Goal: Task Accomplishment & Management: Manage account settings

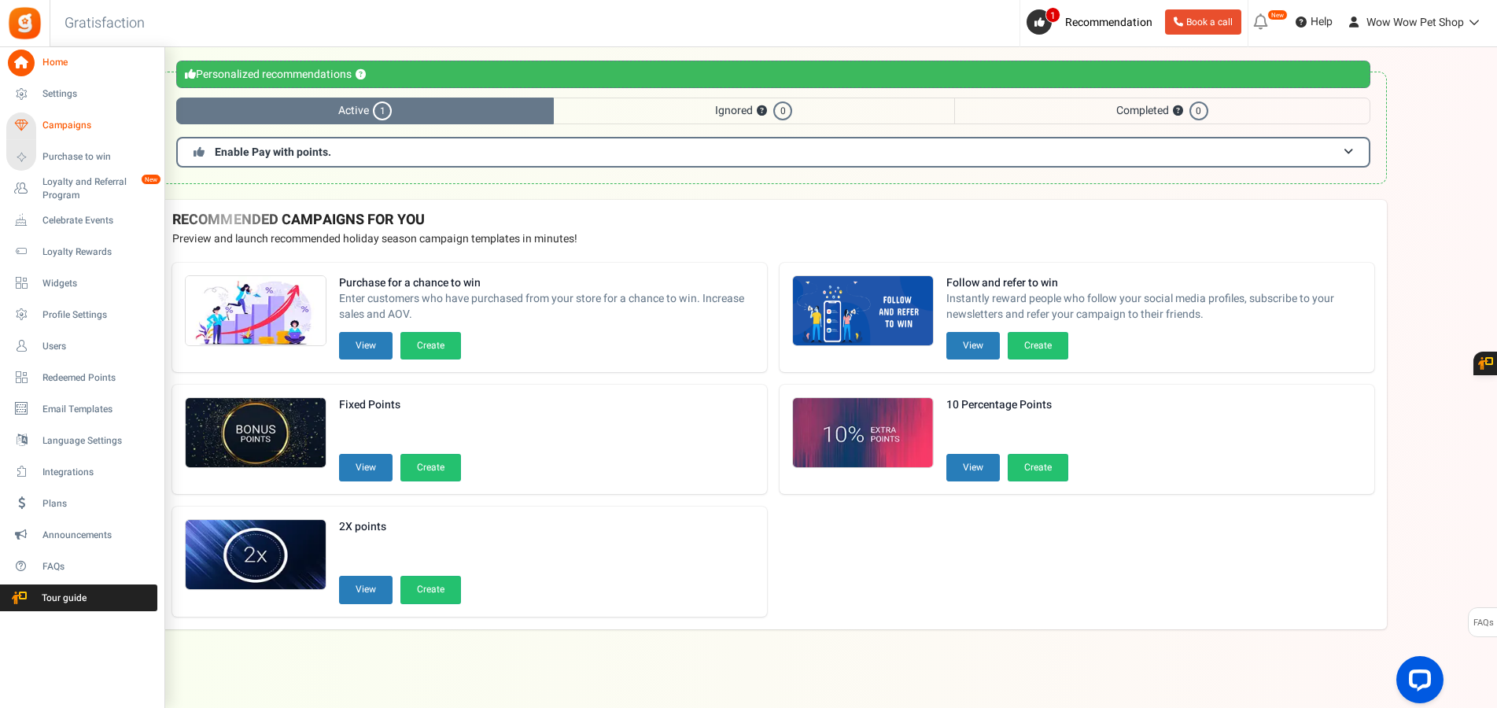
click at [32, 126] on icon at bounding box center [21, 125] width 27 height 27
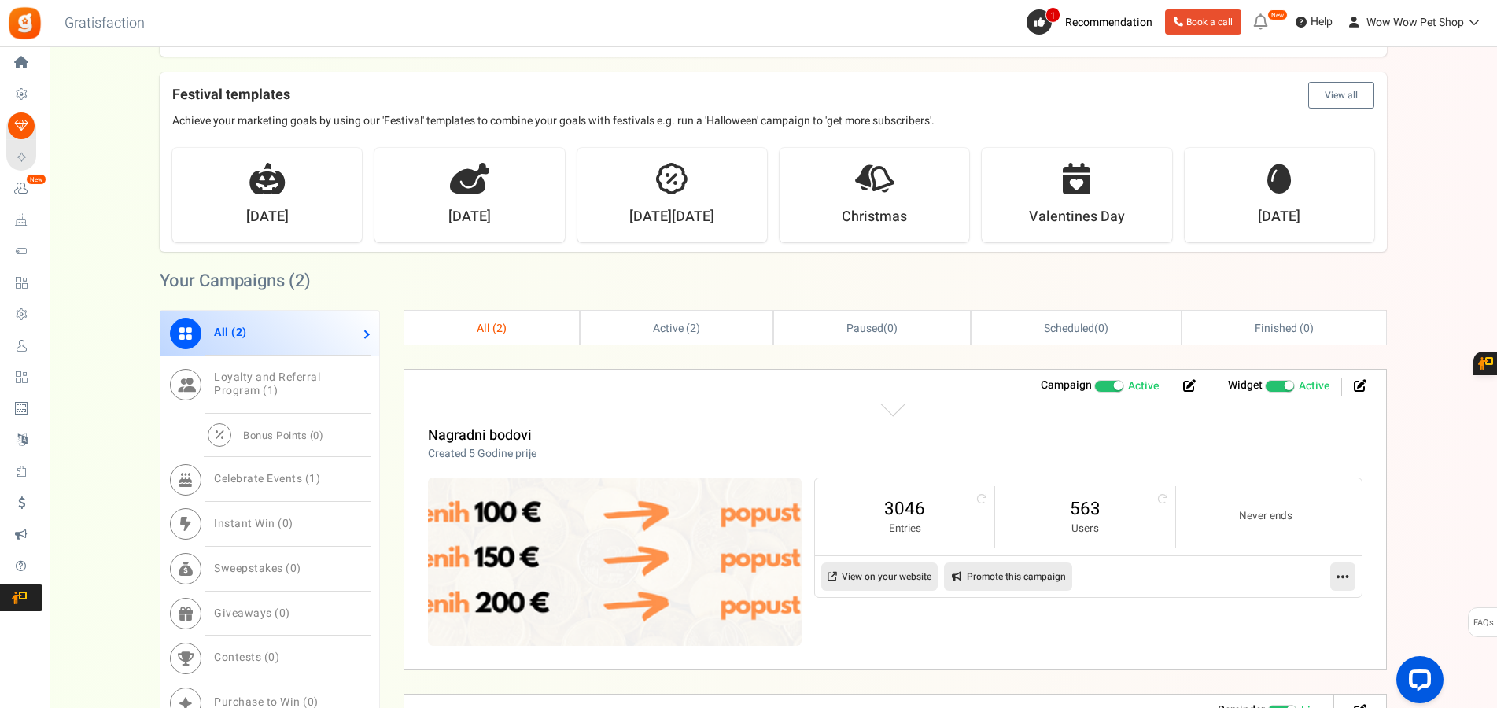
scroll to position [481, 0]
click at [901, 496] on link "3046" at bounding box center [904, 507] width 148 height 25
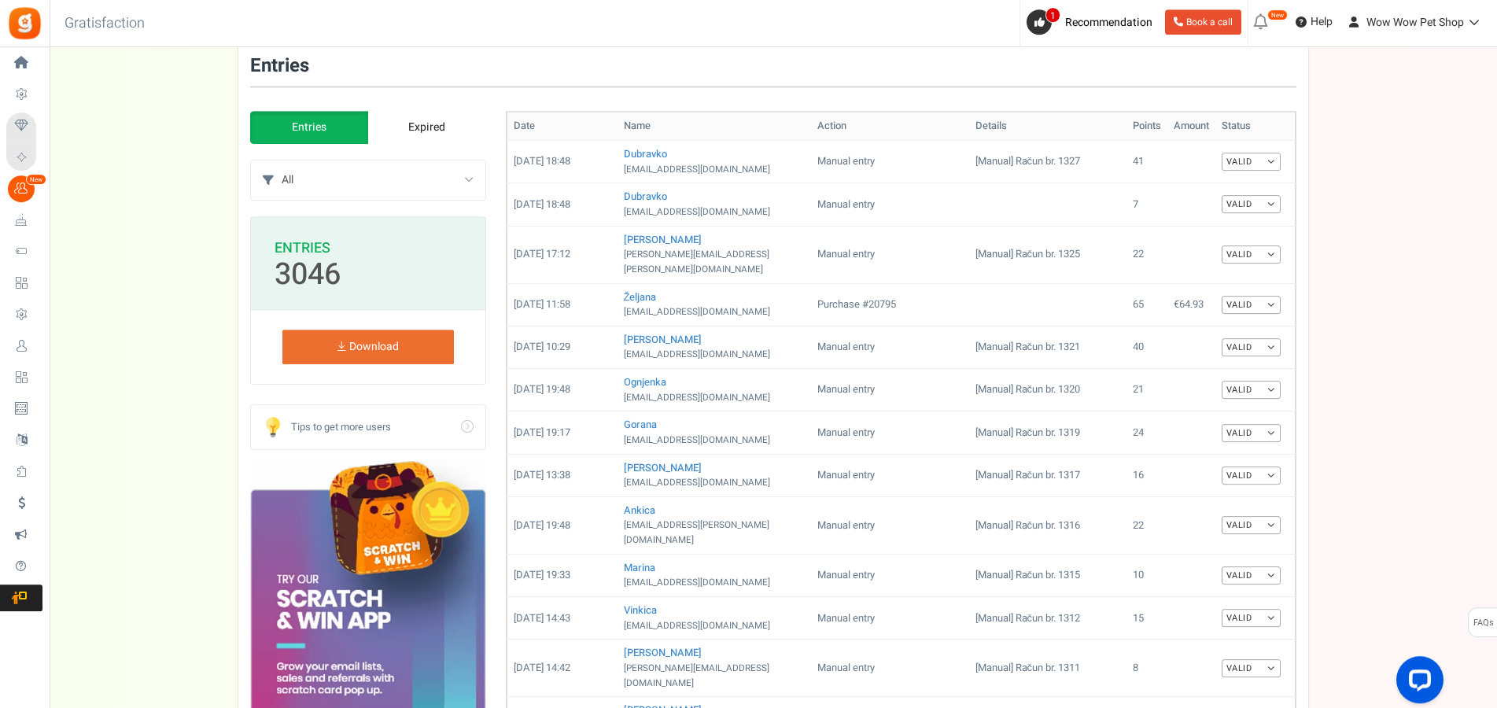
scroll to position [80, 0]
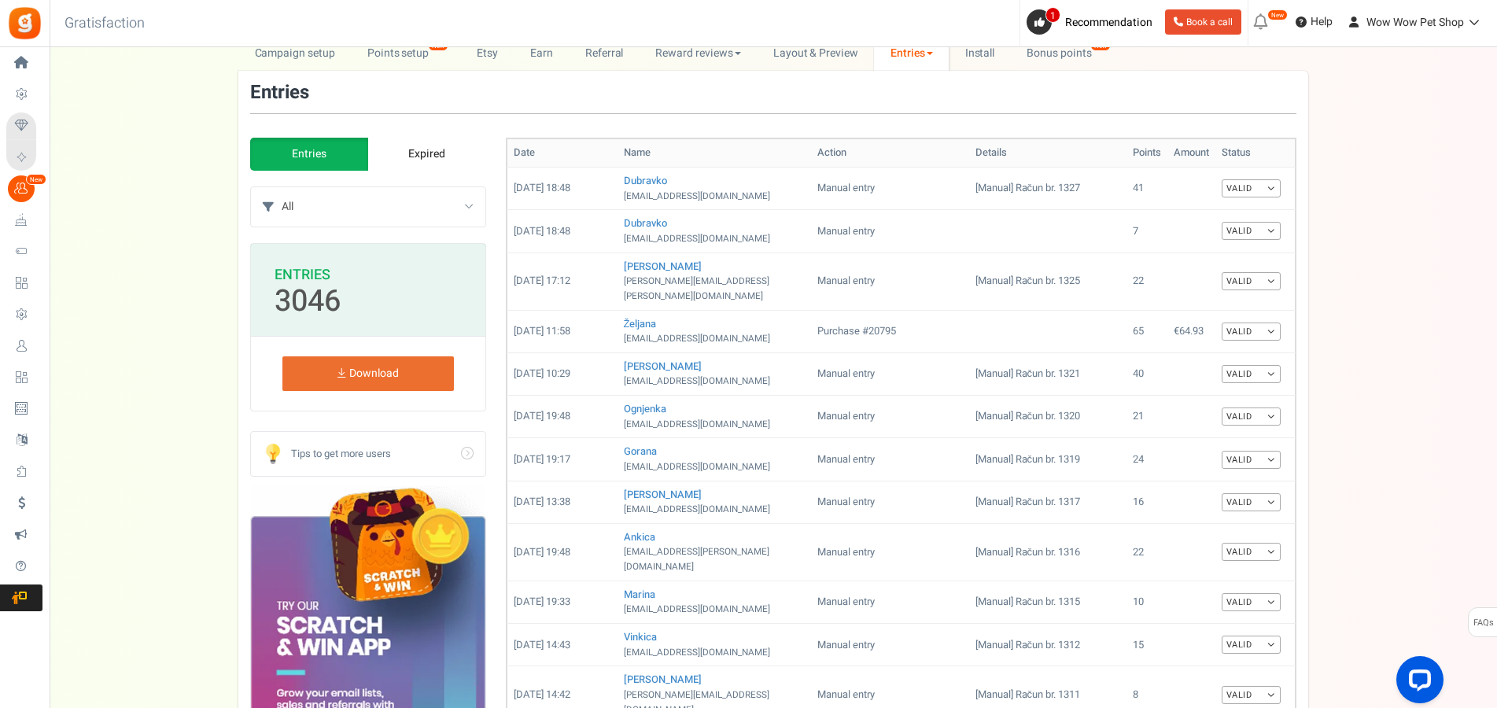
click at [282, 187] on select "All Manual entry Subscribe to our mailing list Pretplati se na našu listu promo…" at bounding box center [384, 206] width 204 height 39
select select "239632"
click option "Sudjeluj u našem poboljšanju" at bounding box center [0, 0] width 0 height 0
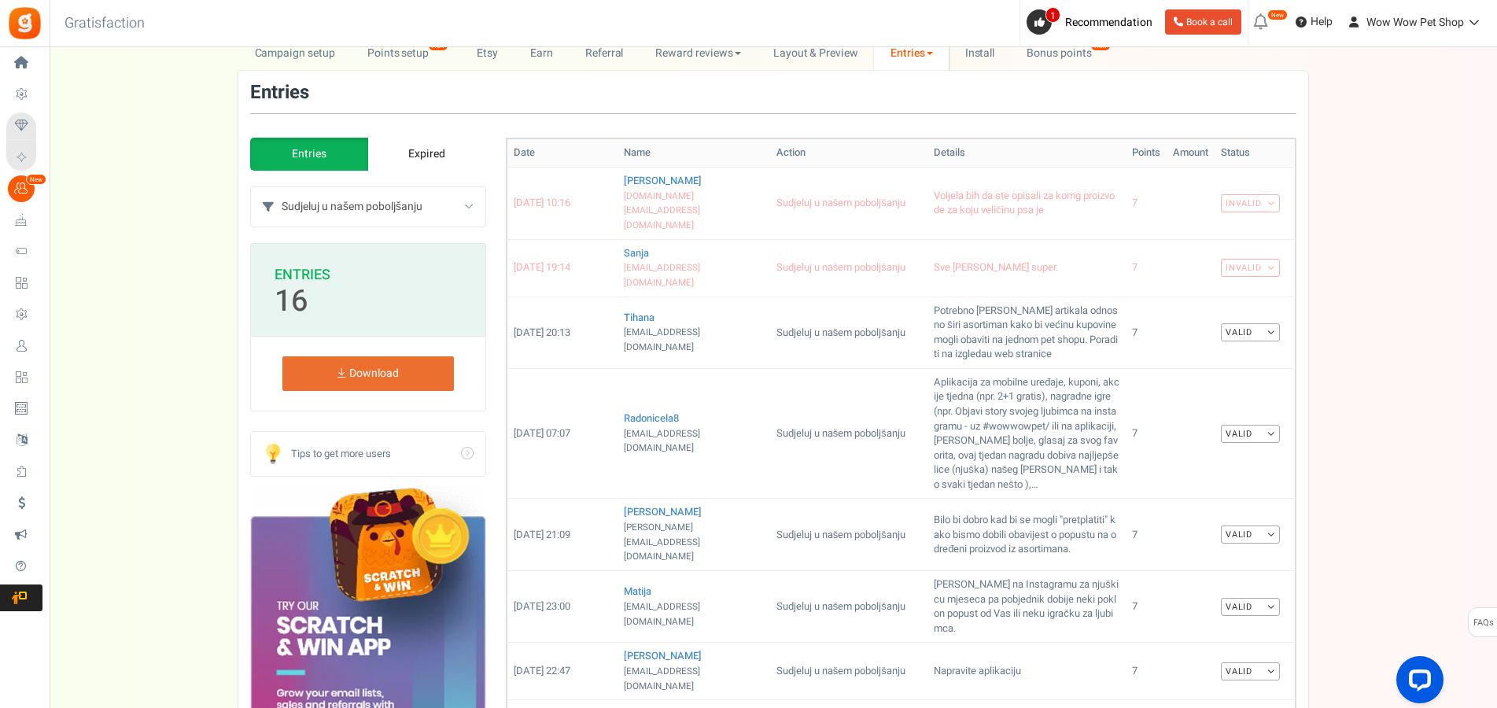
click at [282, 187] on select "All Manual entry Subscribe to our mailing list Pretplati se na našu listu promo…" at bounding box center [384, 206] width 204 height 39
select select "185347"
click option "Pretplati se na našu listu promotivnih ponuda" at bounding box center [0, 0] width 0 height 0
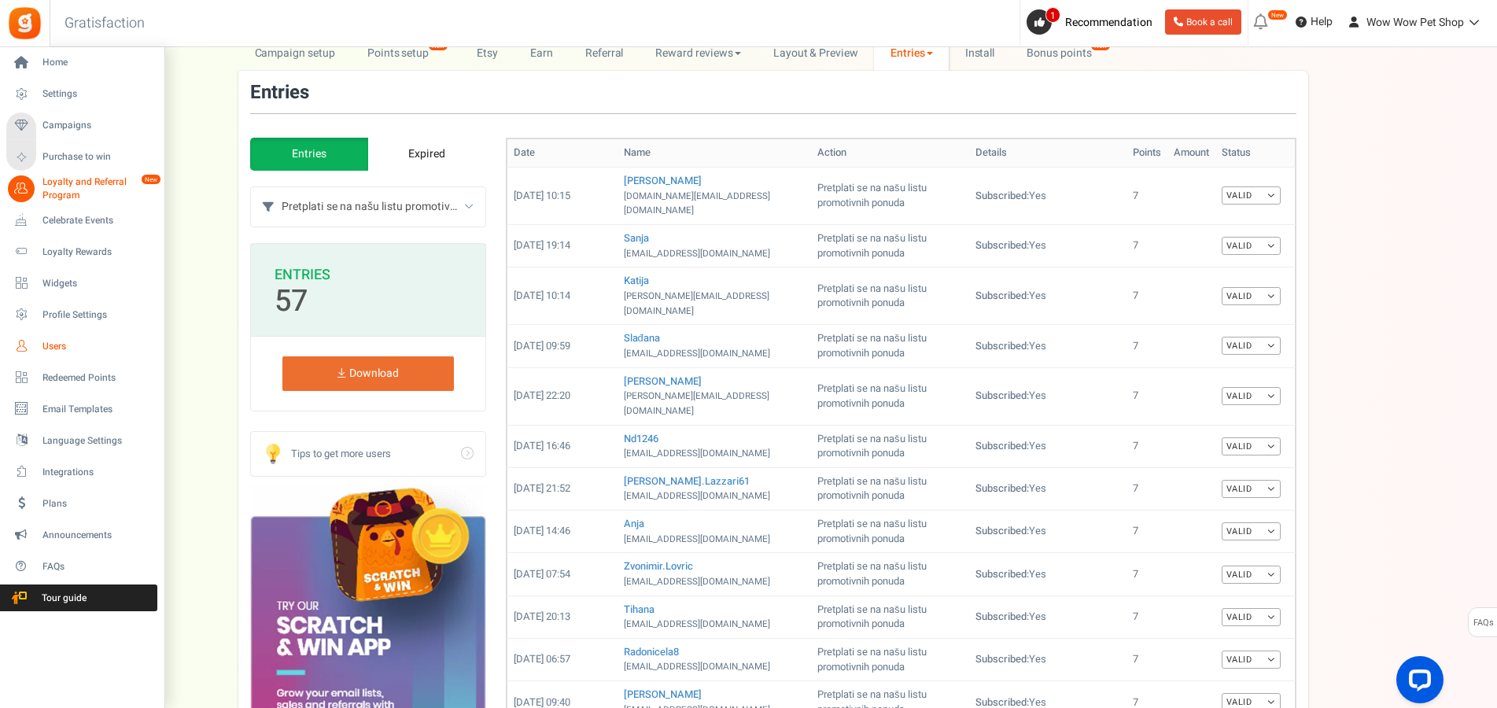
click at [46, 348] on span "Users" at bounding box center [97, 346] width 110 height 13
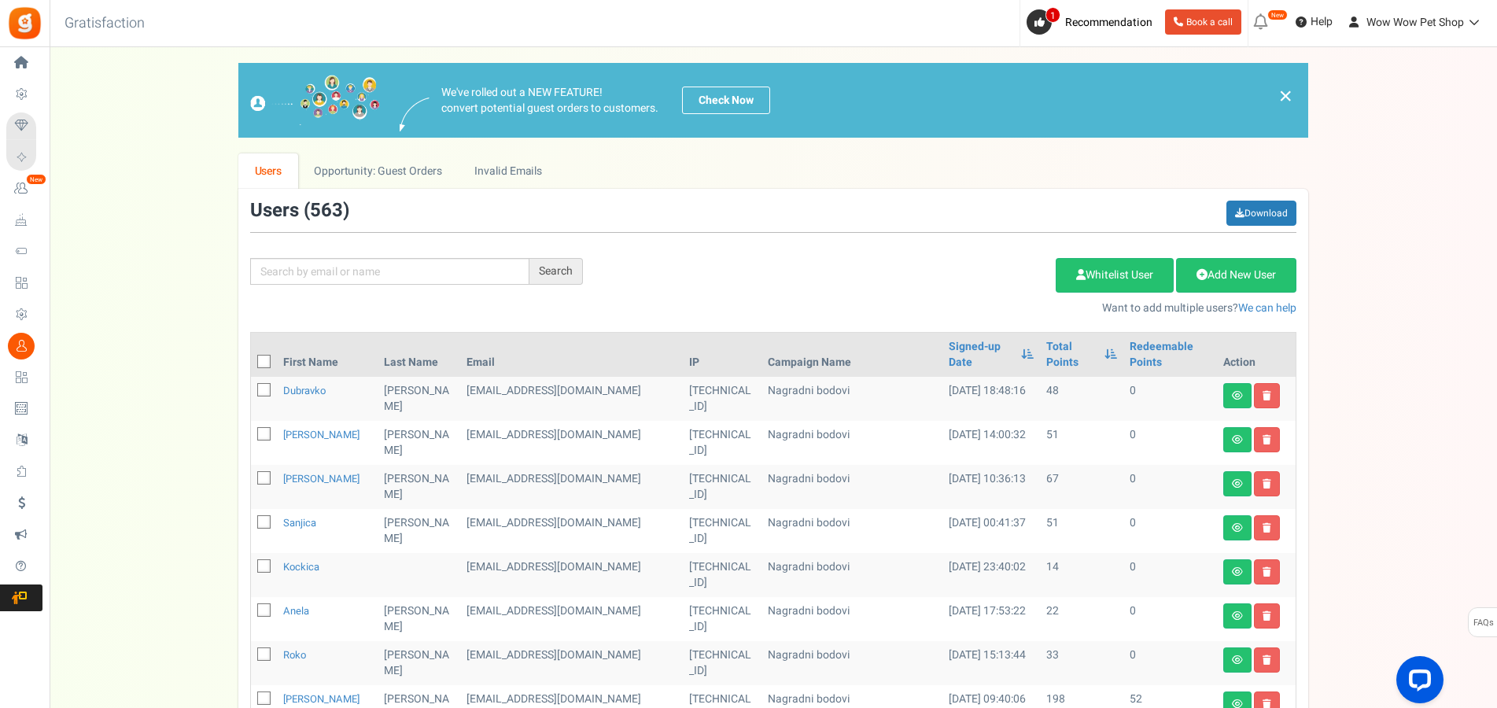
click at [131, 543] on div "We've rolled out a NEW FEATURE! convert potential guest orders to customers. Ch…" at bounding box center [773, 688] width 1416 height 1250
click at [355, 281] on input "text" at bounding box center [389, 271] width 279 height 27
type input "kneže"
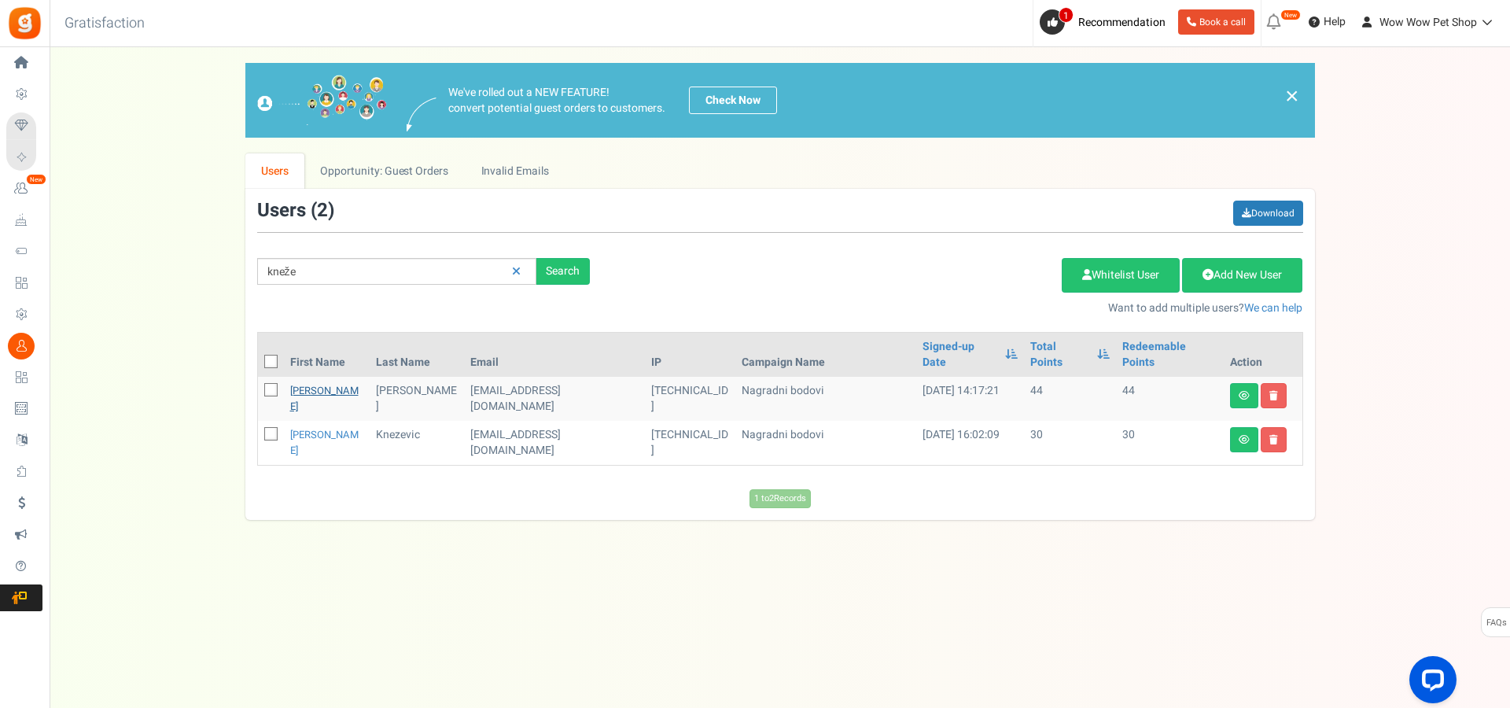
click at [305, 383] on link "[PERSON_NAME]" at bounding box center [324, 398] width 68 height 31
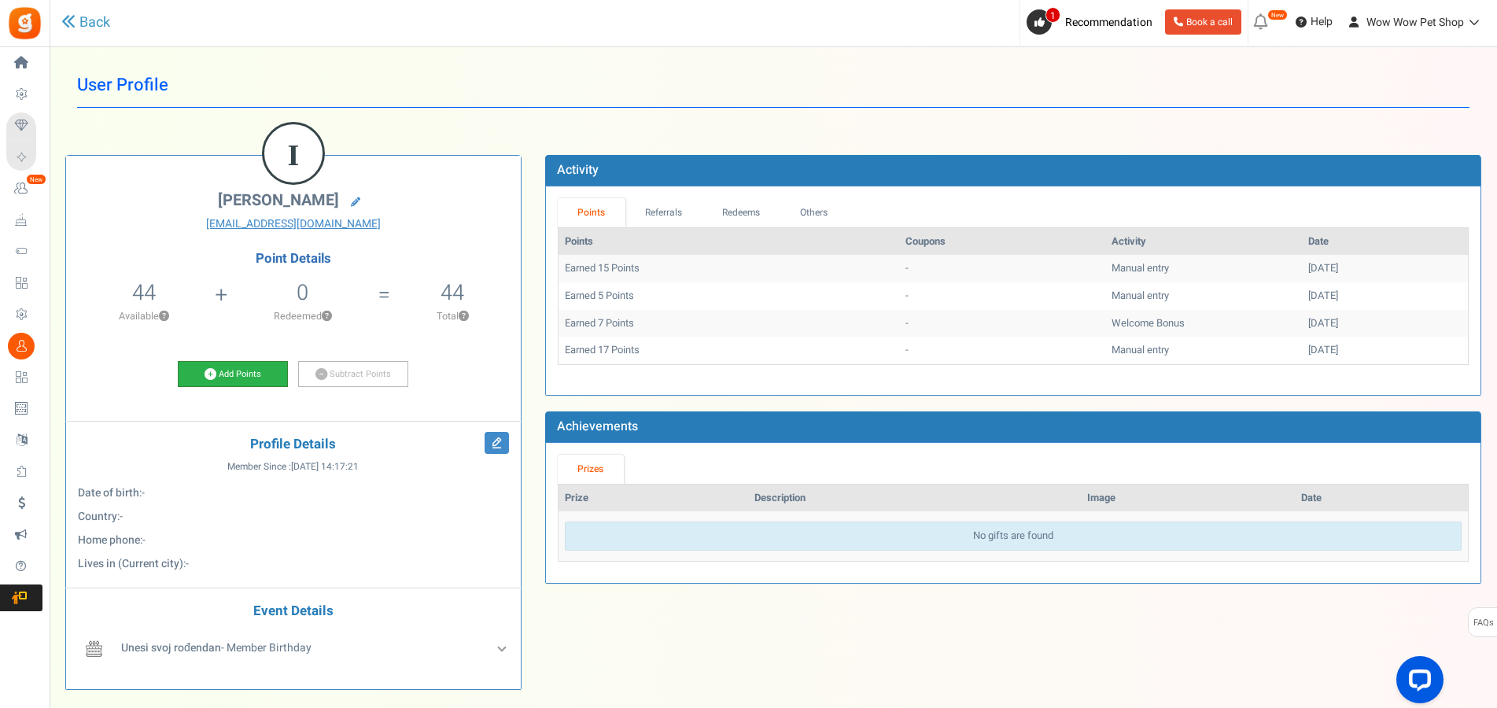
click at [259, 363] on link "Add Points" at bounding box center [233, 374] width 110 height 27
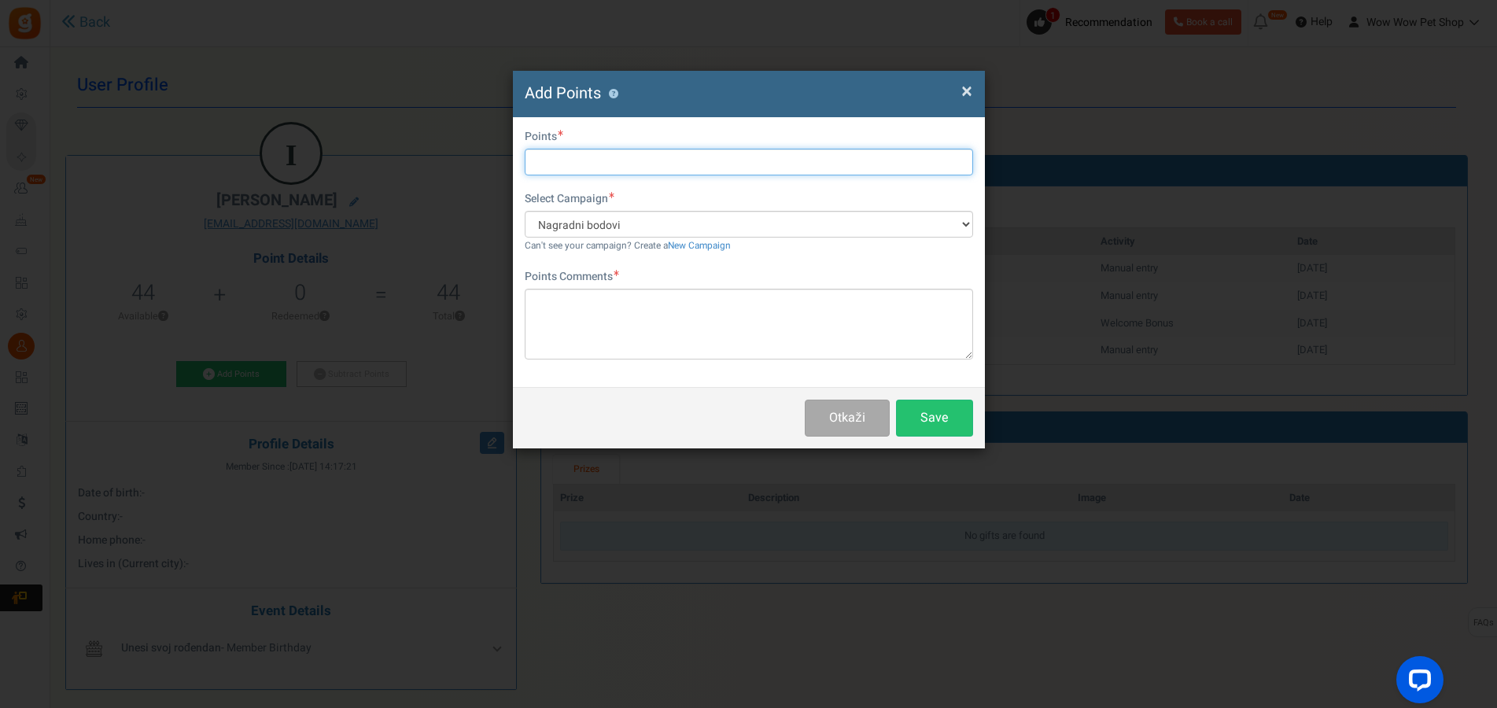
click at [580, 162] on input "text" at bounding box center [749, 162] width 448 height 27
type input "10"
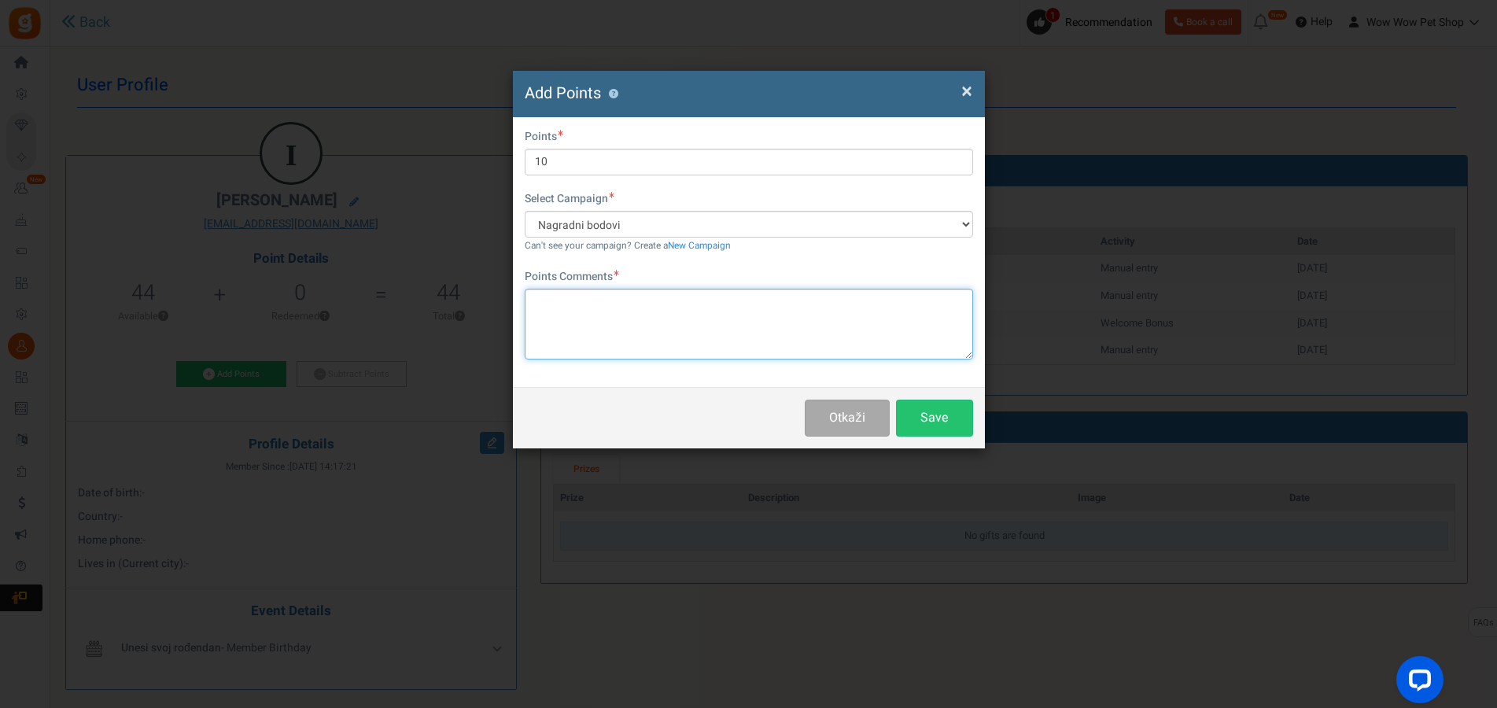
click at [604, 341] on textarea at bounding box center [749, 324] width 448 height 71
click at [602, 293] on textarea at bounding box center [749, 324] width 448 height 71
paste textarea "1329"
type textarea "Račun br. 1329"
click at [919, 410] on button "Save" at bounding box center [934, 417] width 77 height 37
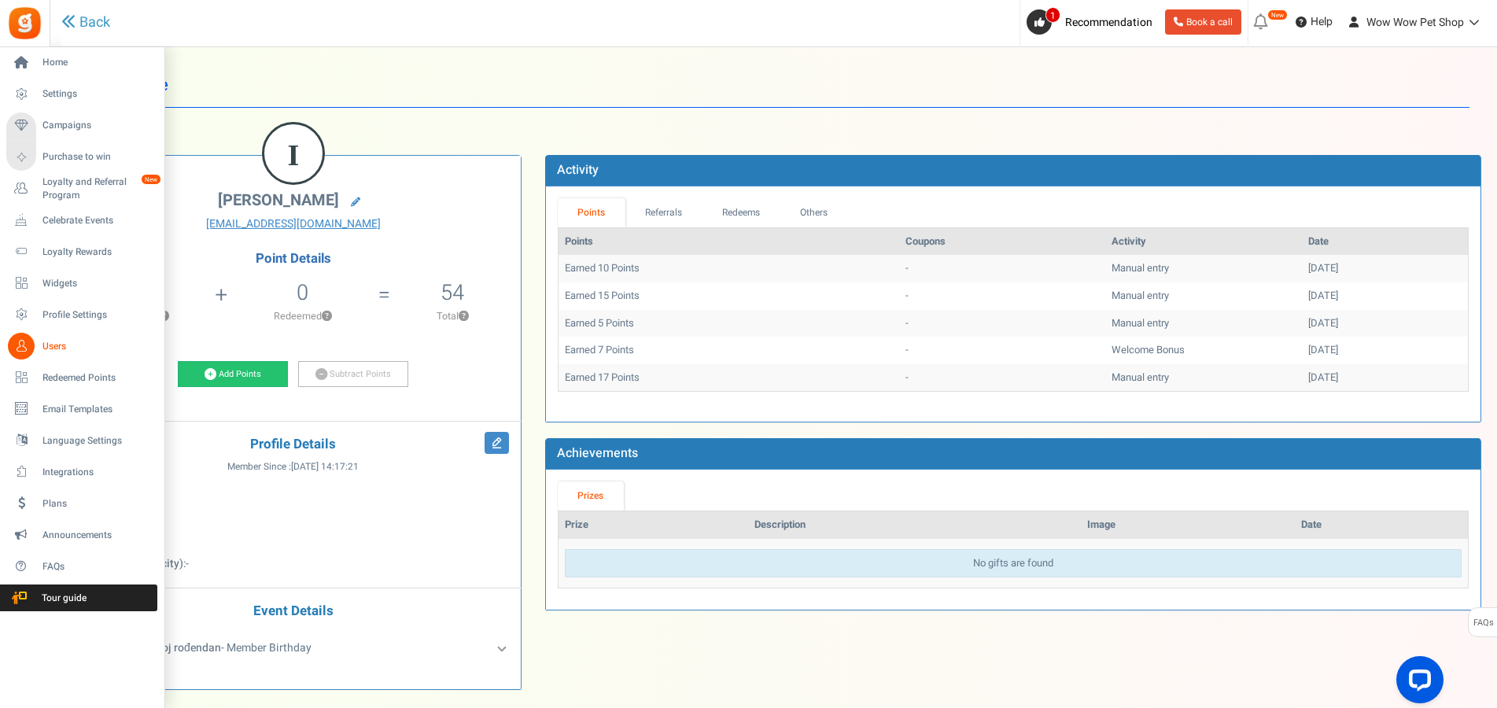
click at [19, 336] on icon at bounding box center [21, 346] width 27 height 27
